Goal: Find specific page/section: Find specific page/section

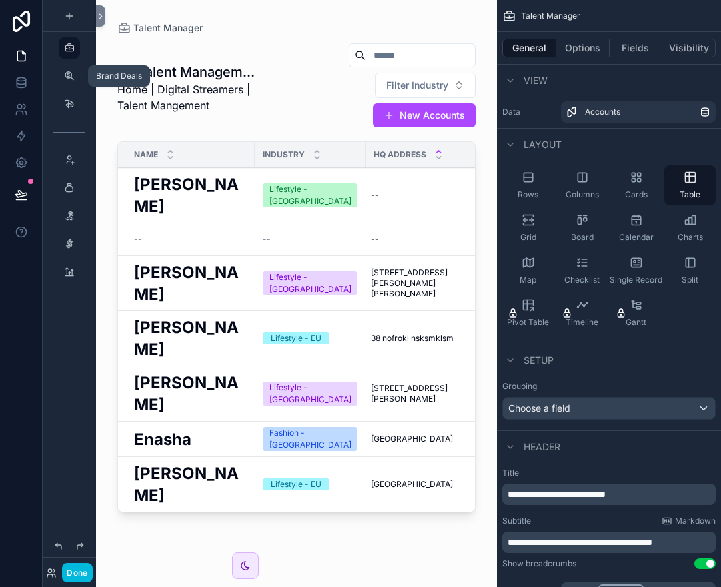
click at [75, 81] on div "scrollable content" at bounding box center [69, 75] width 16 height 21
click at [69, 73] on icon "scrollable content" at bounding box center [69, 76] width 11 height 11
click at [69, 103] on icon "scrollable content" at bounding box center [69, 104] width 11 height 11
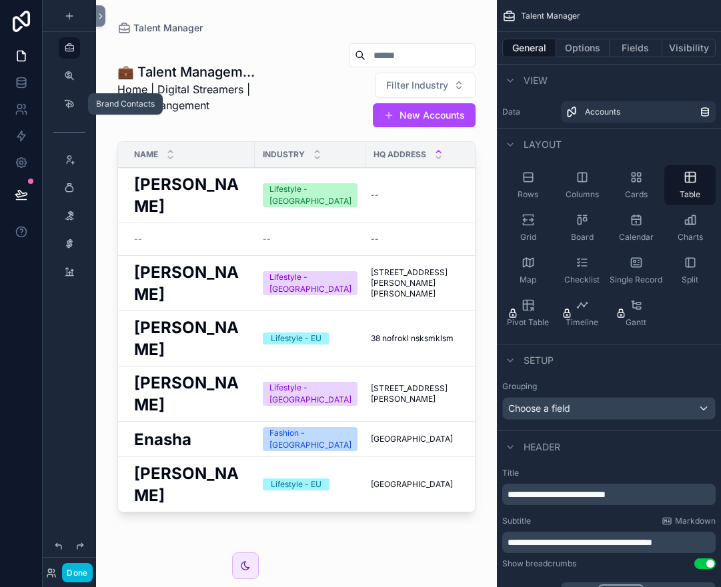
click at [69, 103] on icon "scrollable content" at bounding box center [69, 104] width 11 height 11
click at [73, 56] on div "scrollable content" at bounding box center [69, 47] width 16 height 21
click at [71, 75] on icon "scrollable content" at bounding box center [69, 76] width 11 height 11
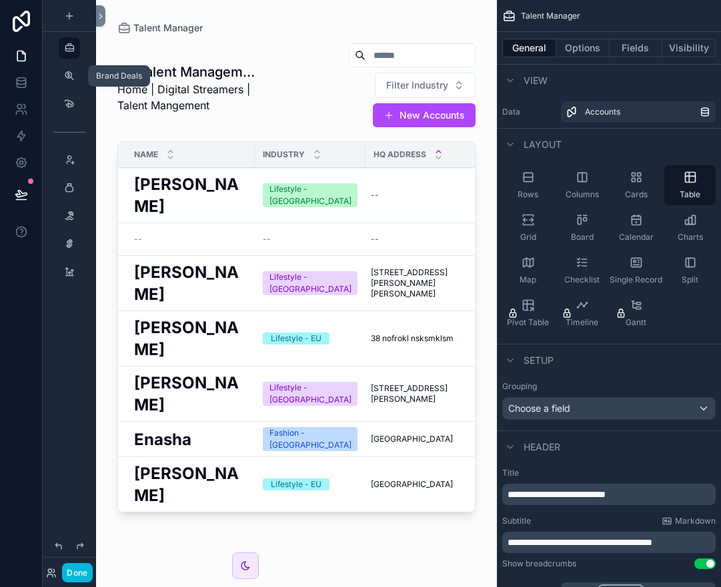
click at [72, 78] on icon "scrollable content" at bounding box center [69, 76] width 11 height 11
click at [68, 78] on icon "scrollable content" at bounding box center [69, 76] width 11 height 11
click at [68, 112] on div "scrollable content" at bounding box center [69, 103] width 16 height 21
click at [69, 157] on icon "scrollable content" at bounding box center [69, 160] width 11 height 11
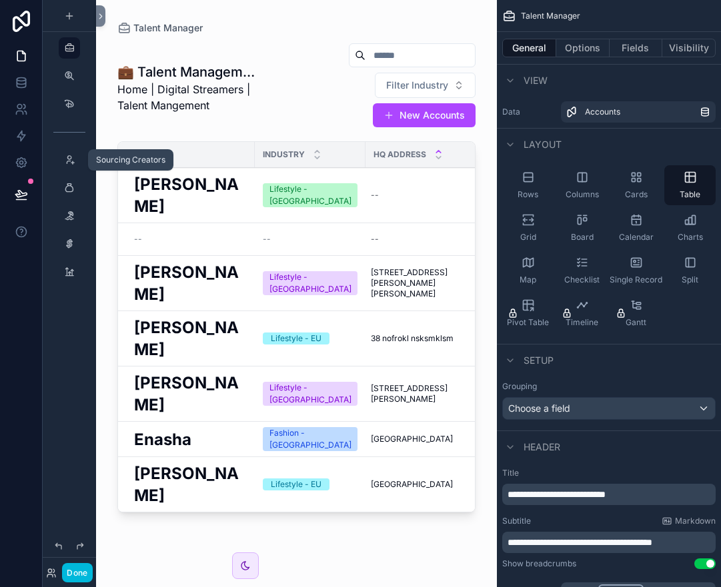
click at [0, 0] on icon "scrollable content" at bounding box center [0, 0] width 0 height 0
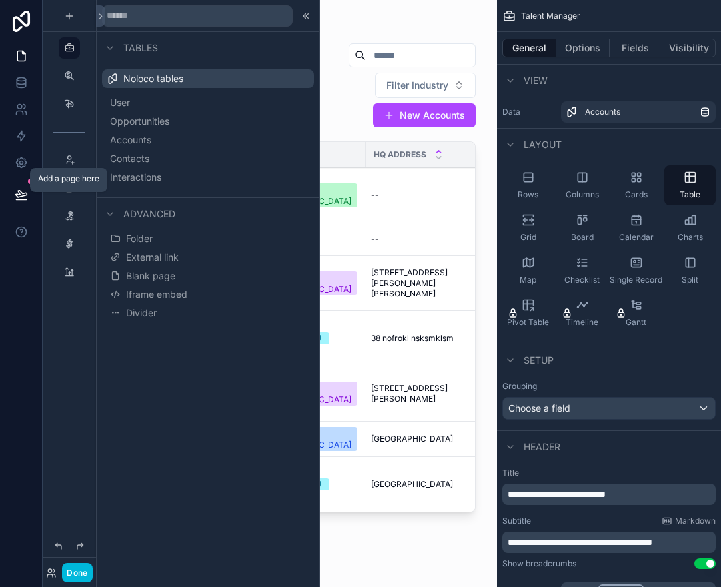
click at [0, 0] on icon "scrollable content" at bounding box center [0, 0] width 0 height 0
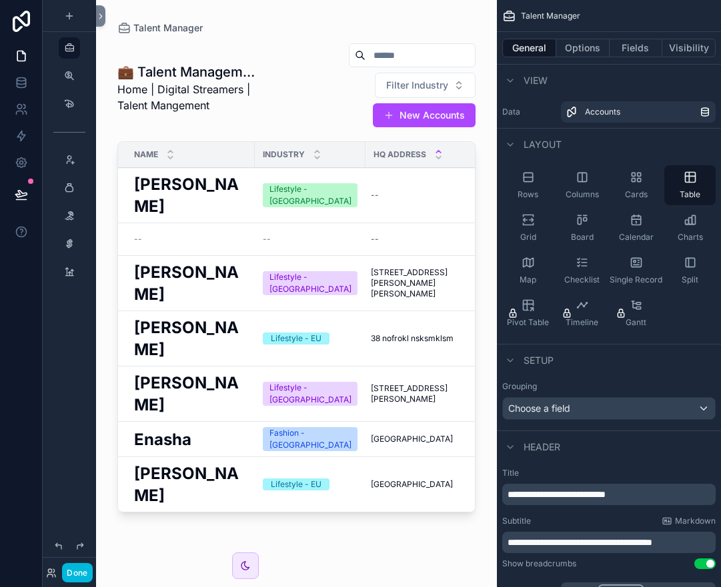
click at [225, 146] on div "scrollable content" at bounding box center [296, 285] width 401 height 571
click at [174, 173] on h2 "[PERSON_NAME]" at bounding box center [190, 195] width 113 height 44
